Goal: Transaction & Acquisition: Purchase product/service

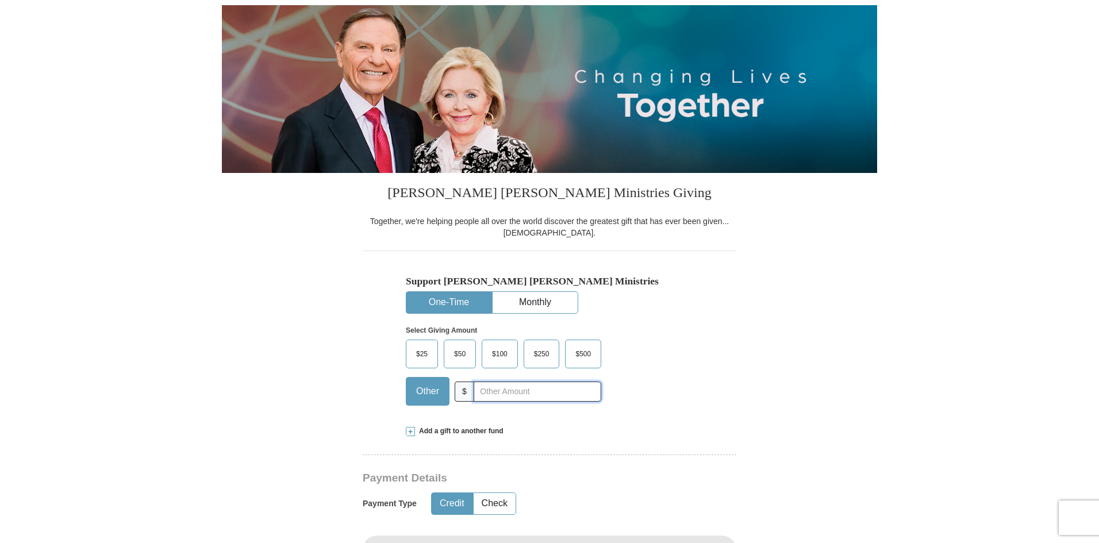
click at [496, 386] on input "text" at bounding box center [538, 392] width 128 height 20
click at [483, 392] on input "3.5" at bounding box center [538, 392] width 128 height 20
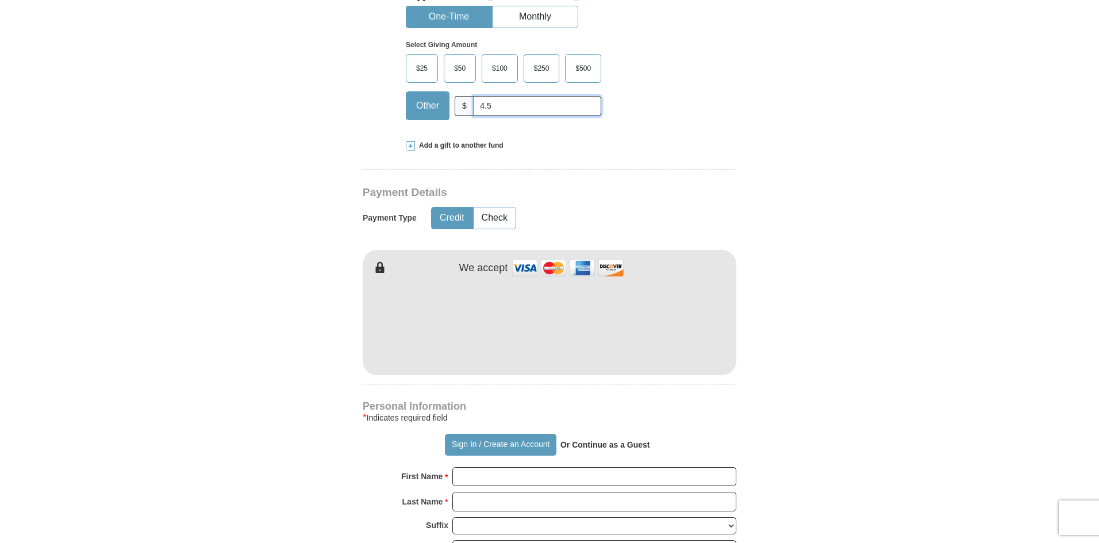
scroll to position [402, 0]
type input "4.5"
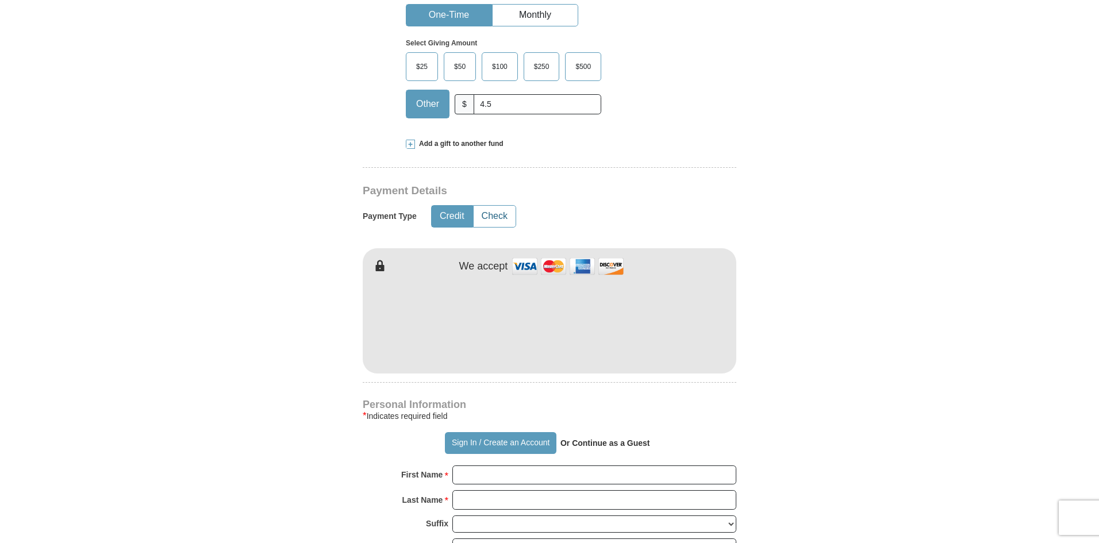
click at [488, 215] on button "Check" at bounding box center [495, 216] width 42 height 21
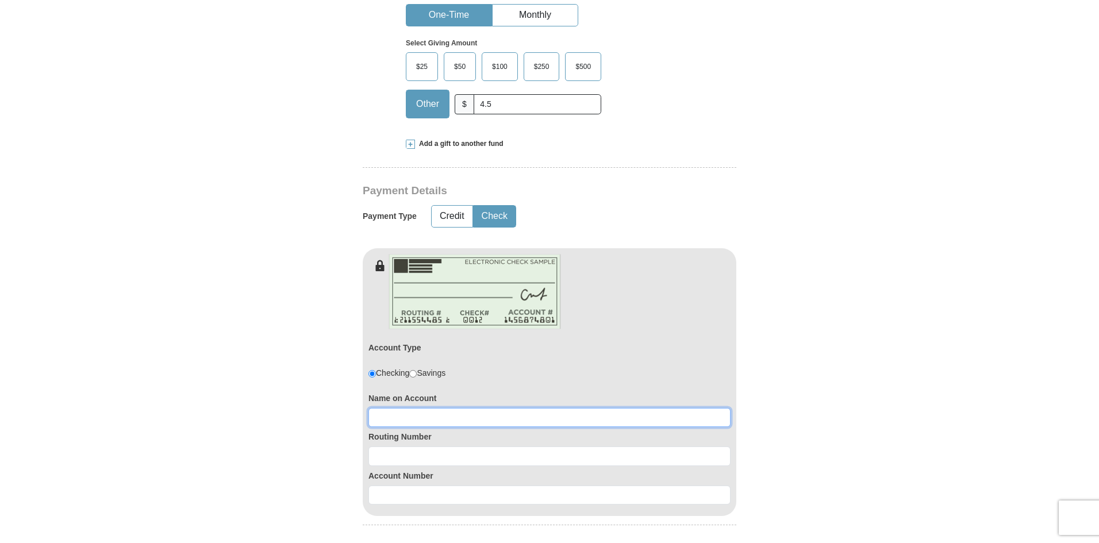
click at [417, 413] on input at bounding box center [550, 418] width 362 height 20
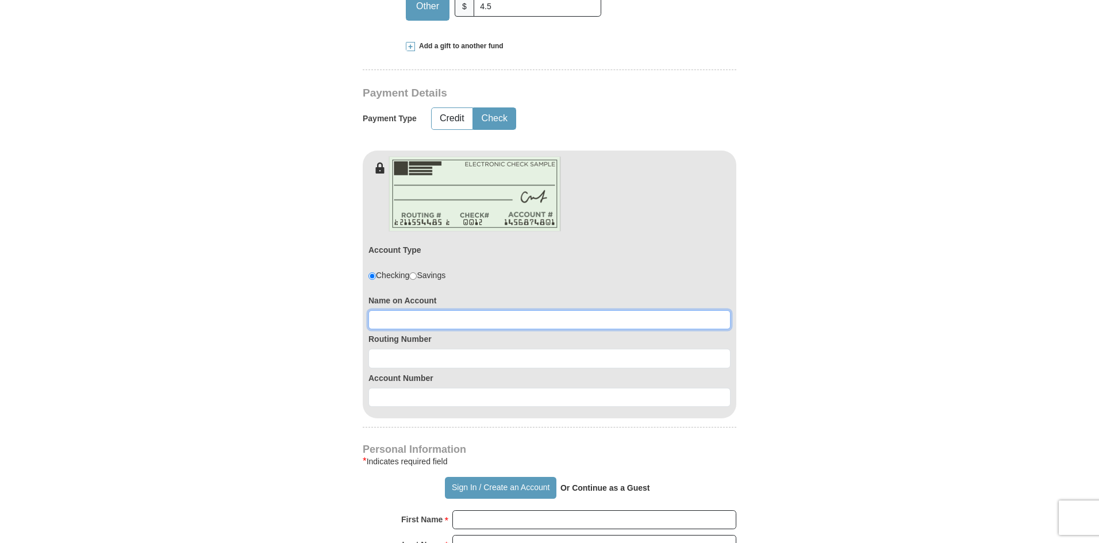
scroll to position [517, 0]
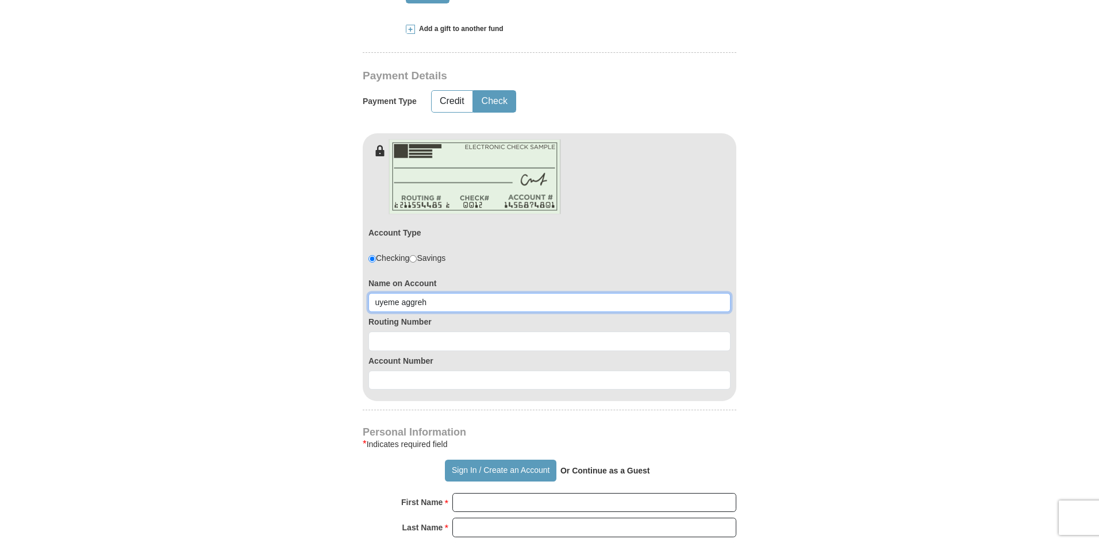
type input "uyeme aggreh"
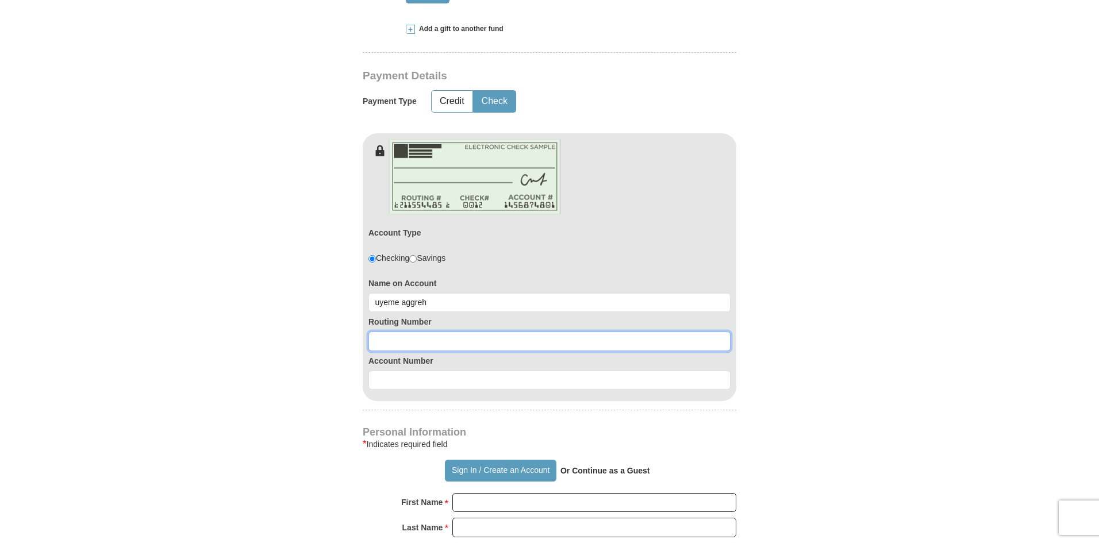
click at [417, 335] on input at bounding box center [550, 342] width 362 height 20
type input "113011258"
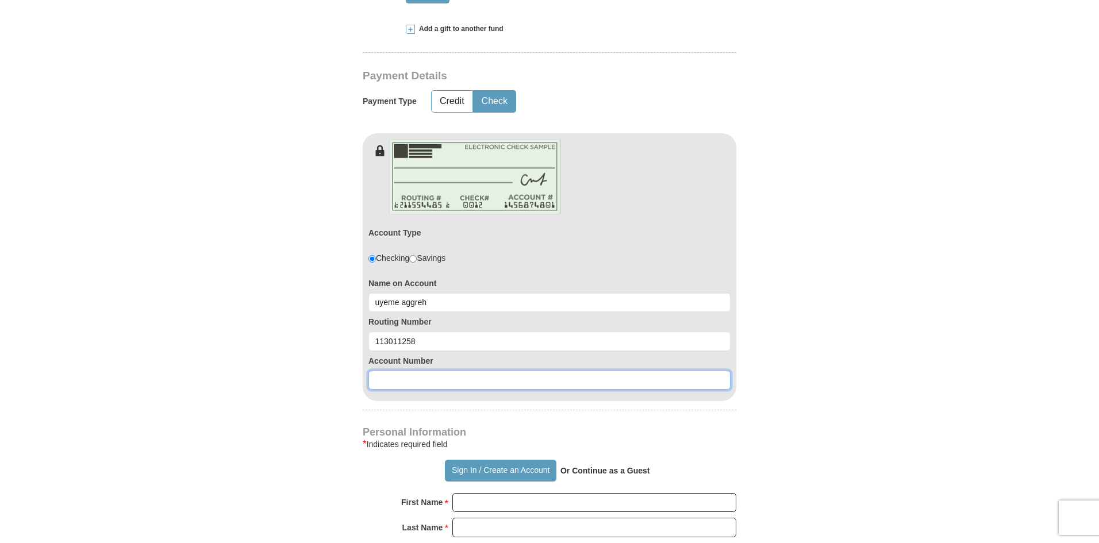
click at [400, 381] on input at bounding box center [550, 381] width 362 height 20
type input "5799221337"
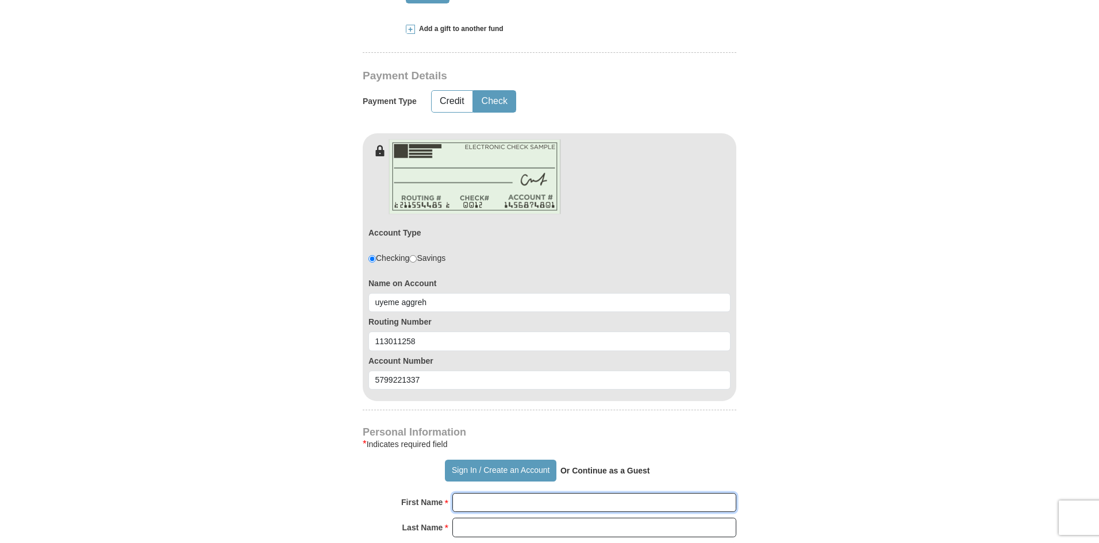
click at [482, 504] on input "First Name *" at bounding box center [594, 503] width 284 height 20
type input "Uyeme"
type input "Aggreh"
type input "[STREET_ADDRESS]"
type input "Tomball"
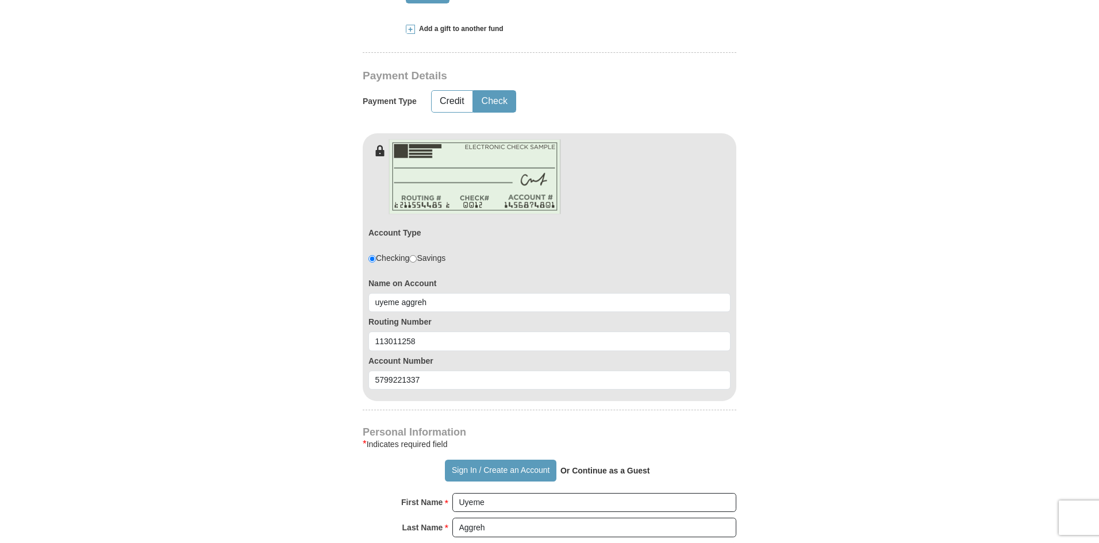
select select "[GEOGRAPHIC_DATA]"
type input "77377"
type input "7149006100"
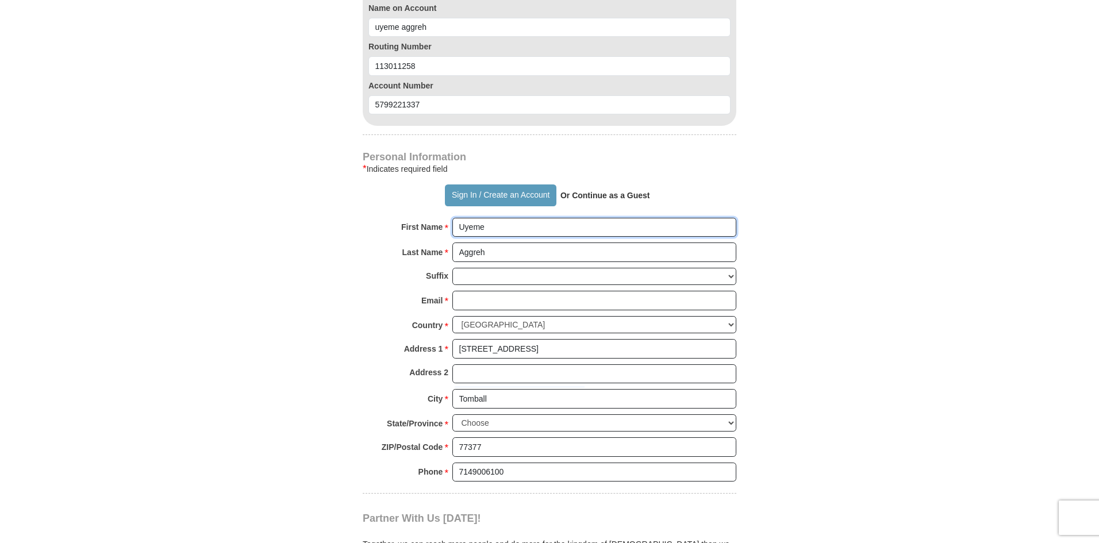
scroll to position [862, 0]
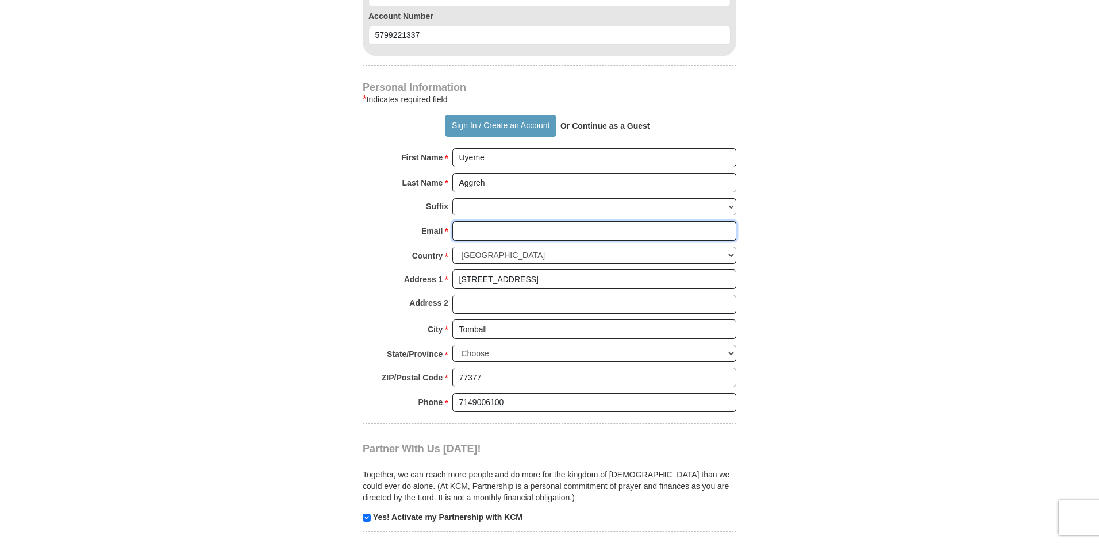
click at [510, 230] on input "Email *" at bounding box center [594, 231] width 284 height 20
type input "[EMAIL_ADDRESS][DOMAIN_NAME]"
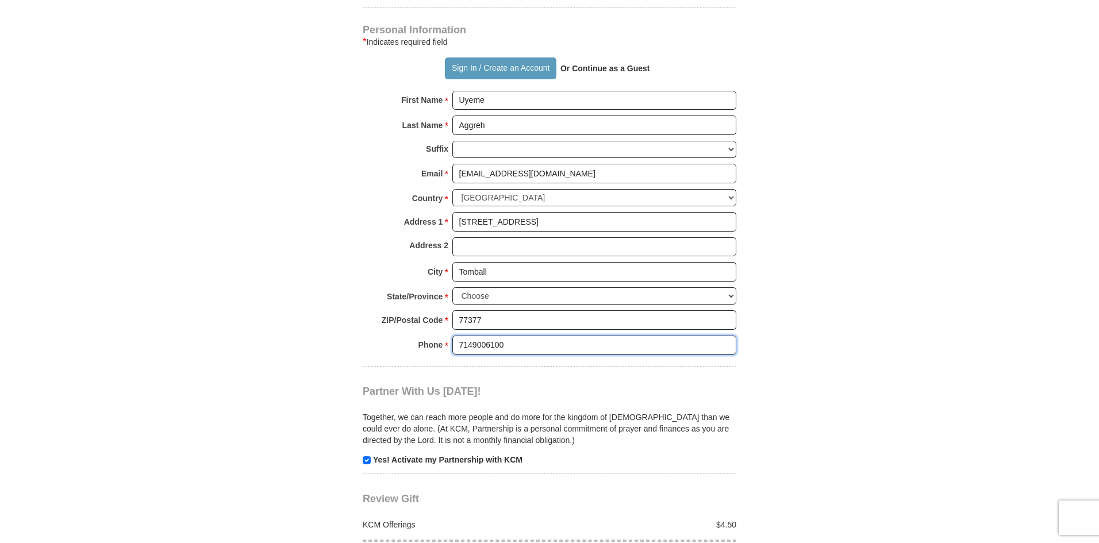
click at [488, 345] on input "7149006100" at bounding box center [594, 346] width 284 height 20
click at [497, 346] on input "7149096100" at bounding box center [594, 346] width 284 height 20
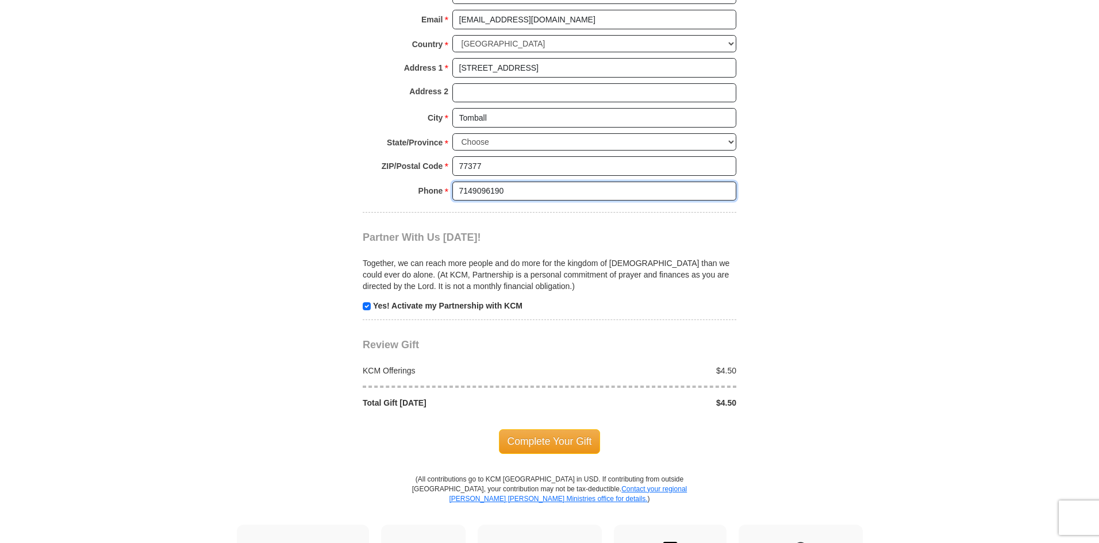
scroll to position [1207, 0]
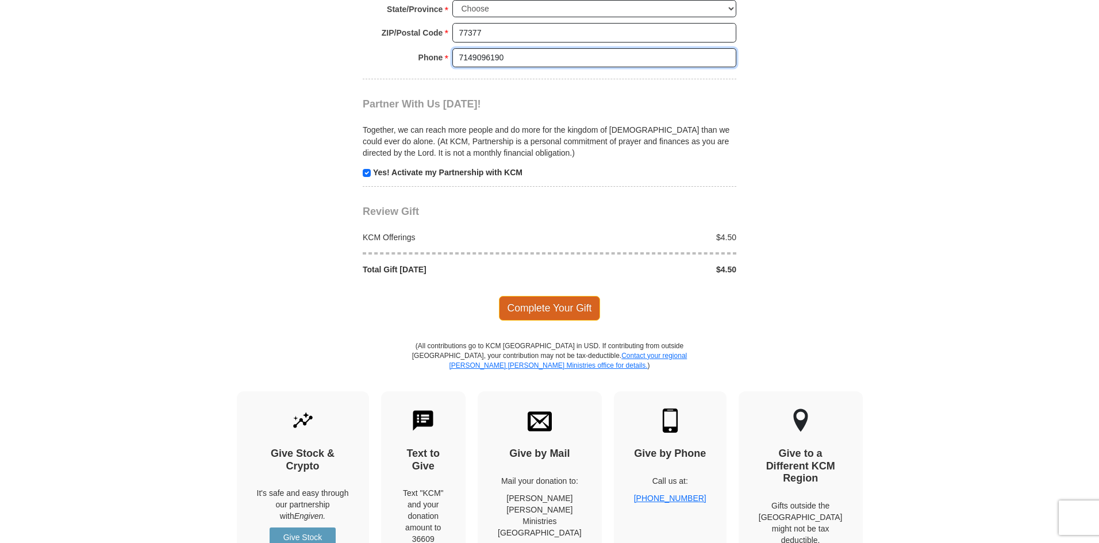
type input "7149096190"
click at [540, 307] on span "Complete Your Gift" at bounding box center [550, 308] width 102 height 24
